Goal: Find specific page/section: Find specific page/section

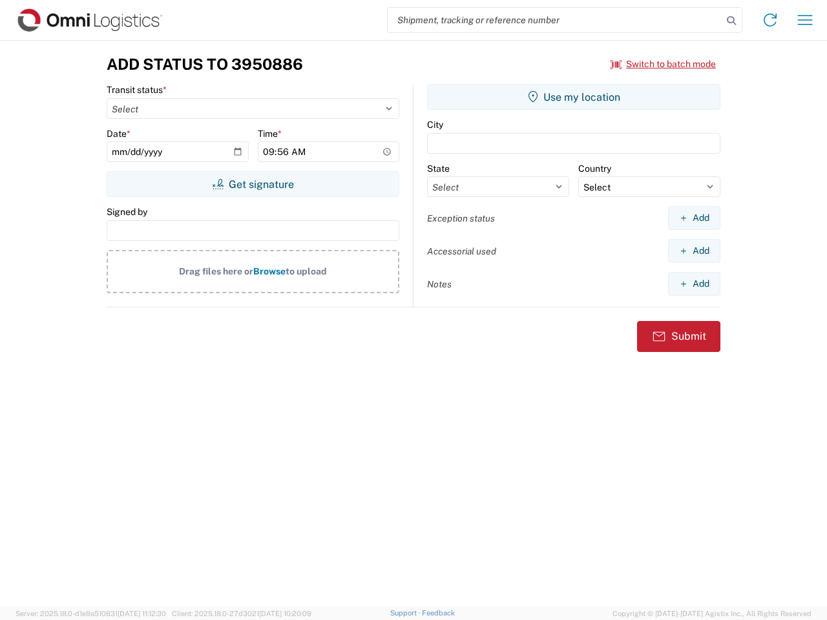
click at [555, 20] on input "search" at bounding box center [554, 20] width 335 height 25
click at [731, 21] on icon at bounding box center [731, 21] width 18 height 18
click at [770, 20] on icon at bounding box center [769, 20] width 21 height 21
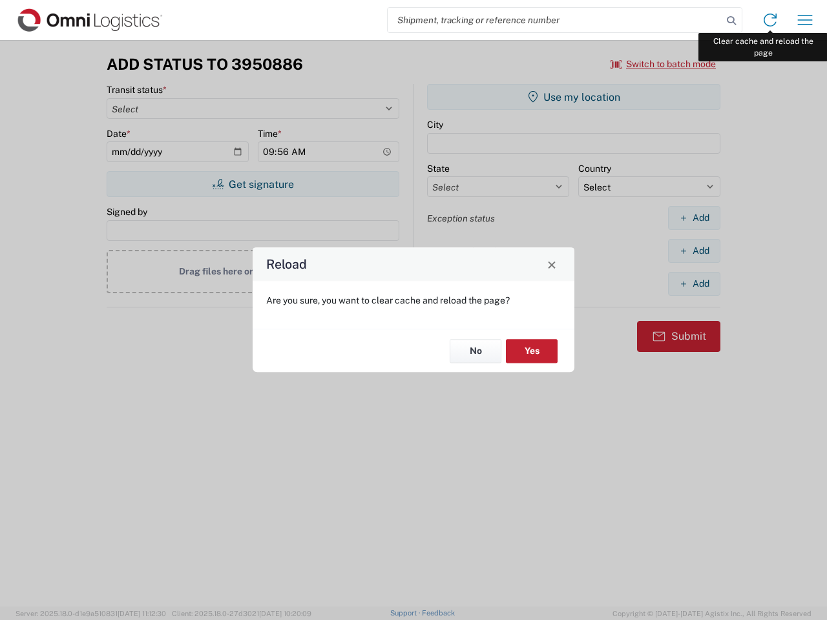
click at [805, 20] on div "Reload Are you sure, you want to clear cache and reload the page? No Yes" at bounding box center [413, 310] width 827 height 620
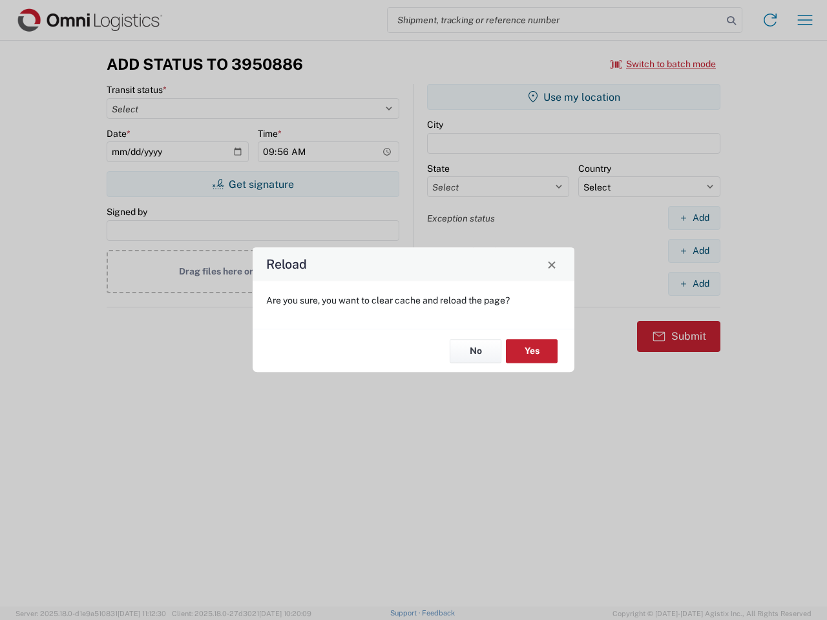
click at [663, 64] on div "Reload Are you sure, you want to clear cache and reload the page? No Yes" at bounding box center [413, 310] width 827 height 620
click at [253, 184] on div "Reload Are you sure, you want to clear cache and reload the page? No Yes" at bounding box center [413, 310] width 827 height 620
click at [573, 97] on div "Reload Are you sure, you want to clear cache and reload the page? No Yes" at bounding box center [413, 310] width 827 height 620
click at [694, 218] on div "Reload Are you sure, you want to clear cache and reload the page? No Yes" at bounding box center [413, 310] width 827 height 620
click at [694, 251] on div "Reload Are you sure, you want to clear cache and reload the page? No Yes" at bounding box center [413, 310] width 827 height 620
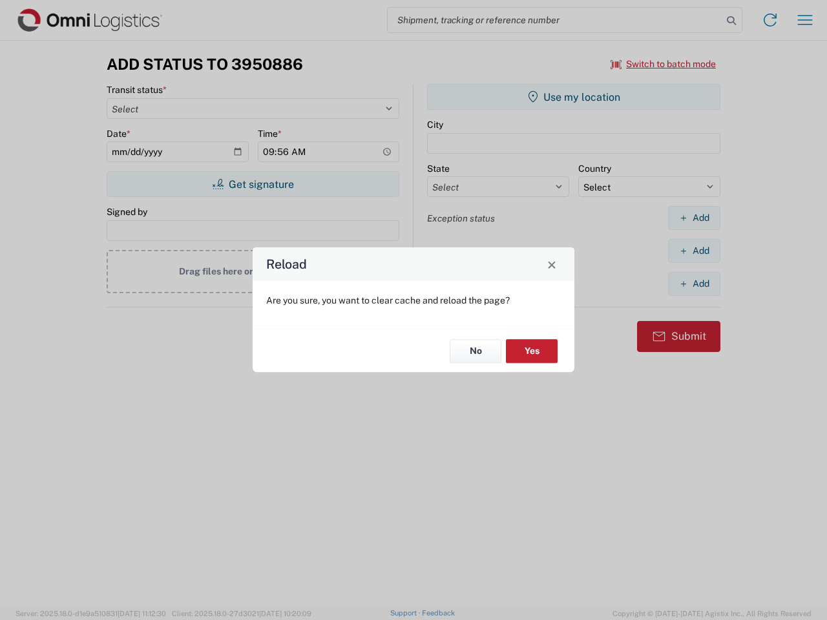
click at [694, 284] on div "Reload Are you sure, you want to clear cache and reload the page? No Yes" at bounding box center [413, 310] width 827 height 620
